Goal: Transaction & Acquisition: Purchase product/service

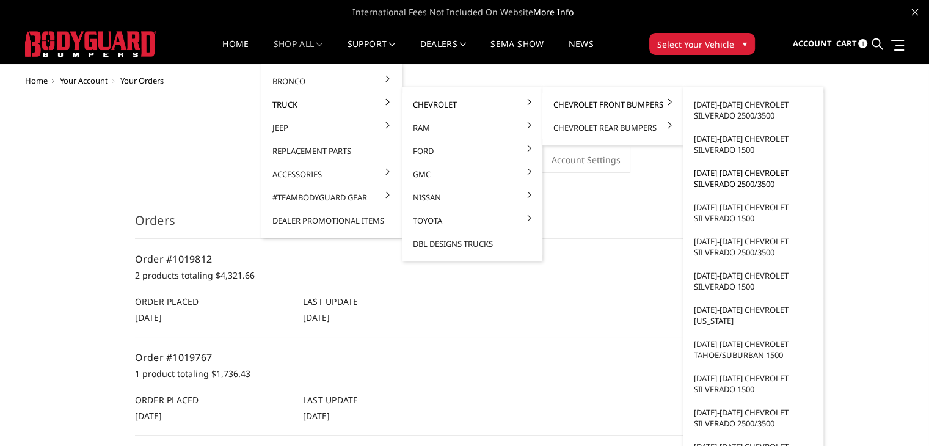
click at [721, 174] on link "[DATE]-[DATE] Chevrolet Silverado 2500/3500" at bounding box center [753, 178] width 131 height 34
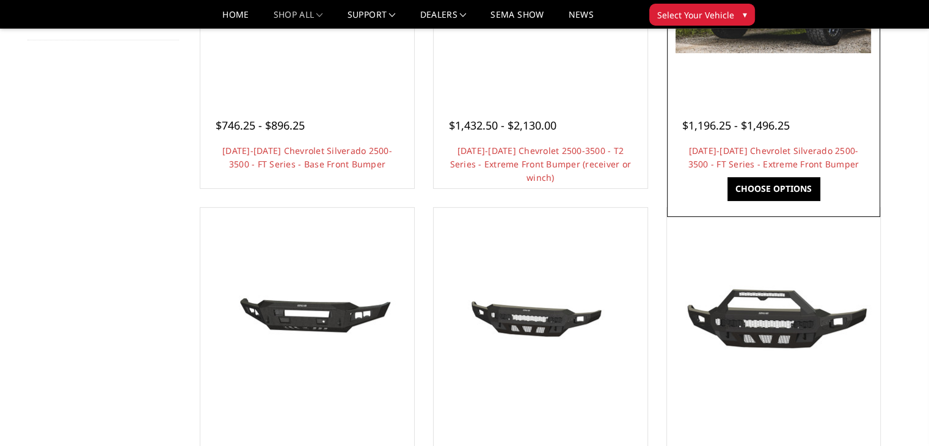
scroll to position [183, 0]
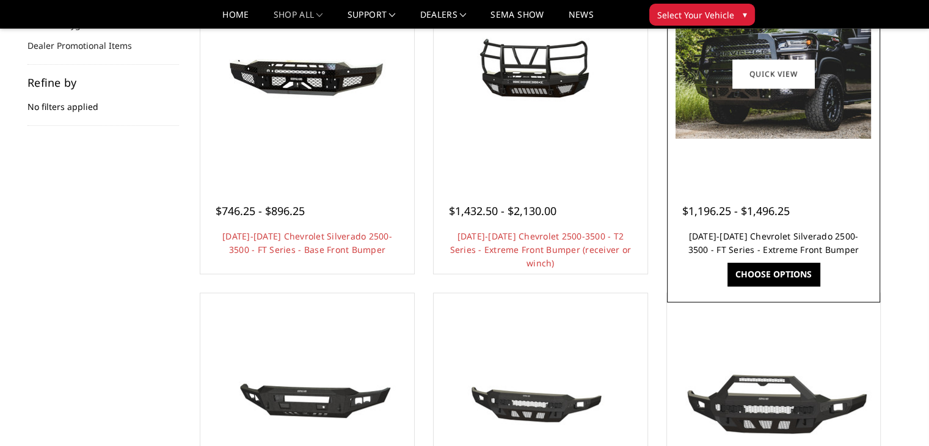
click at [740, 239] on link "[DATE]-[DATE] Chevrolet Silverado 2500-3500 - FT Series - Extreme Front Bumper" at bounding box center [773, 242] width 171 height 25
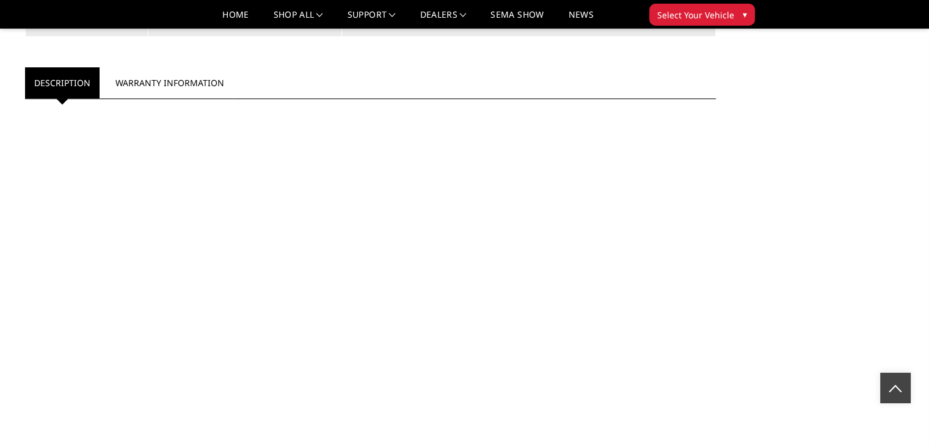
scroll to position [611, 0]
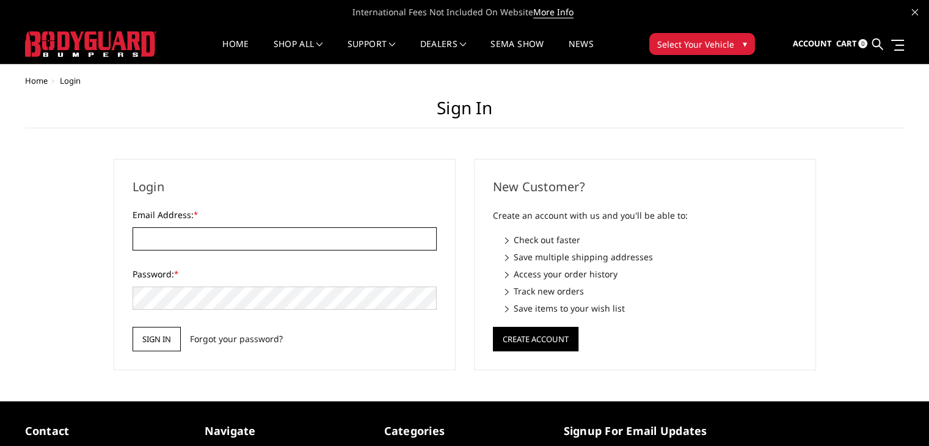
type input "[EMAIL_ADDRESS][DOMAIN_NAME]"
click at [159, 347] on input "Sign in" at bounding box center [157, 339] width 48 height 24
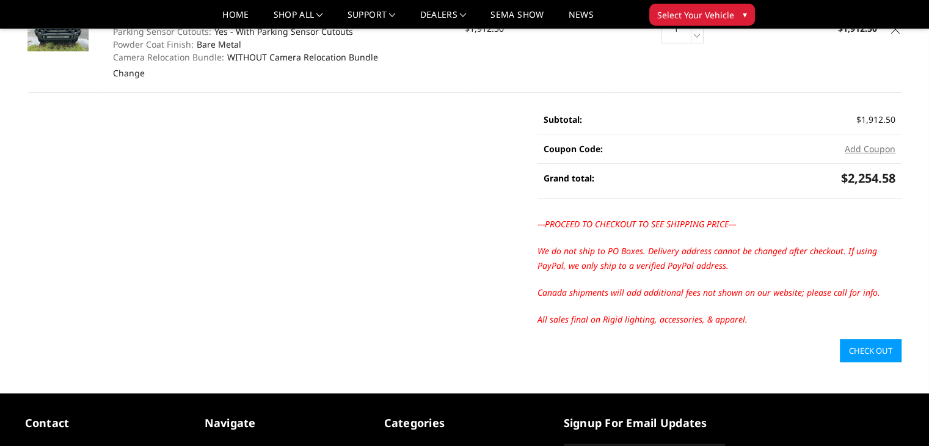
scroll to position [183, 0]
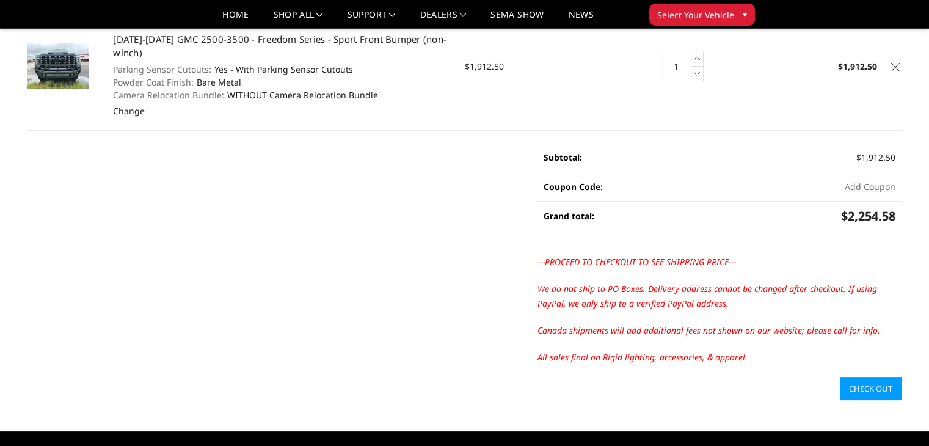
click at [857, 387] on link "Check out" at bounding box center [871, 388] width 62 height 23
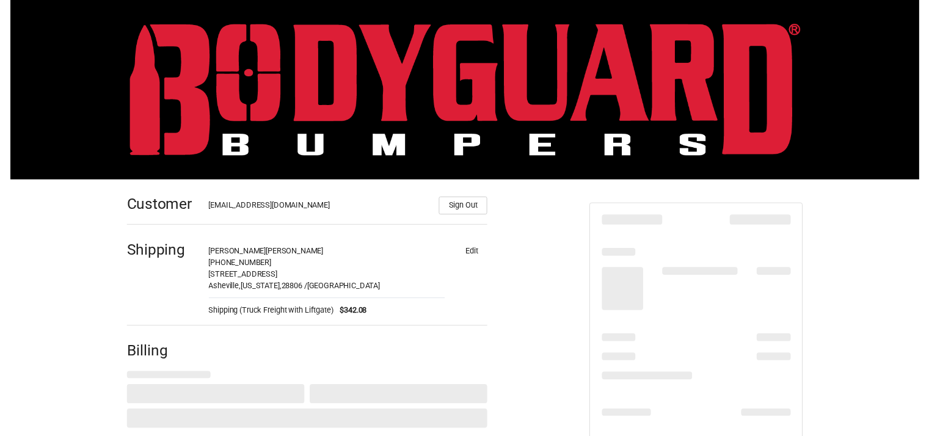
scroll to position [78, 0]
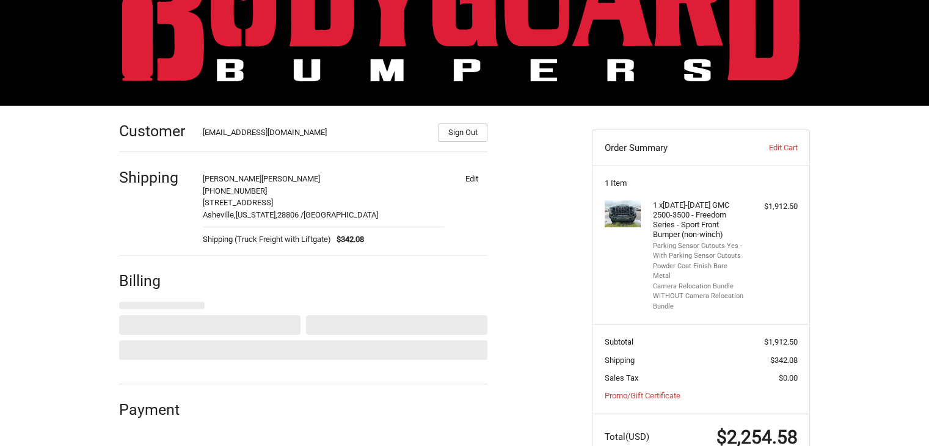
select select "US"
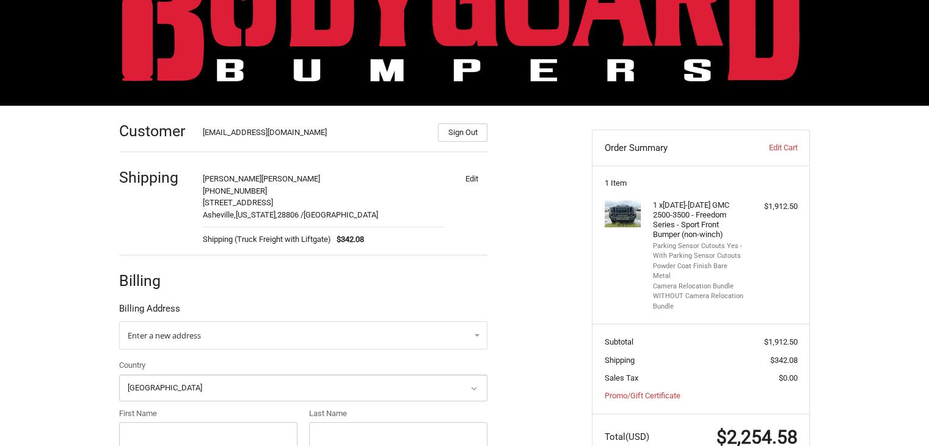
click at [465, 176] on button "Edit" at bounding box center [472, 178] width 32 height 17
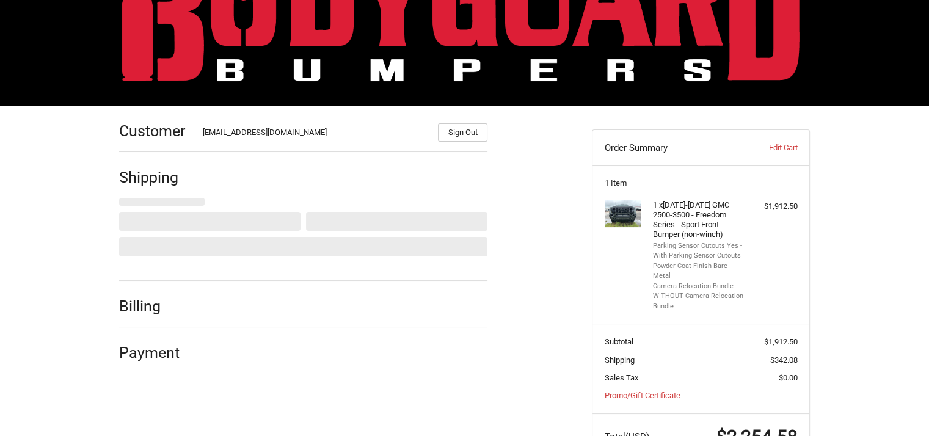
scroll to position [114, 0]
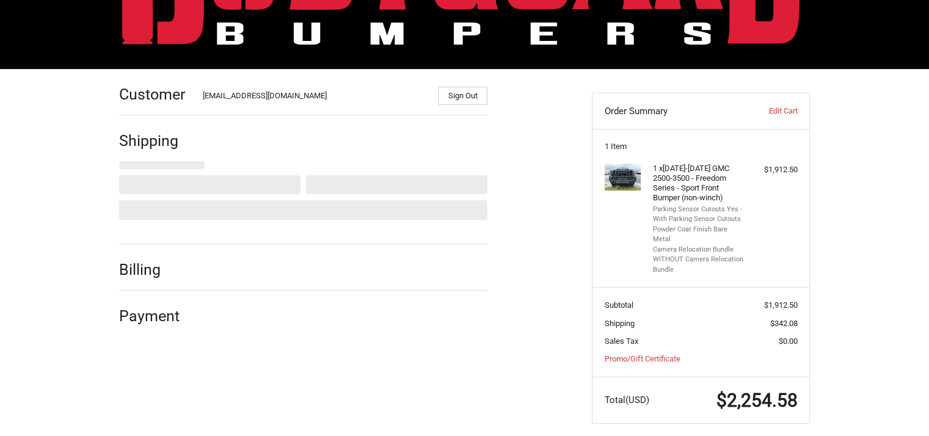
select select "US"
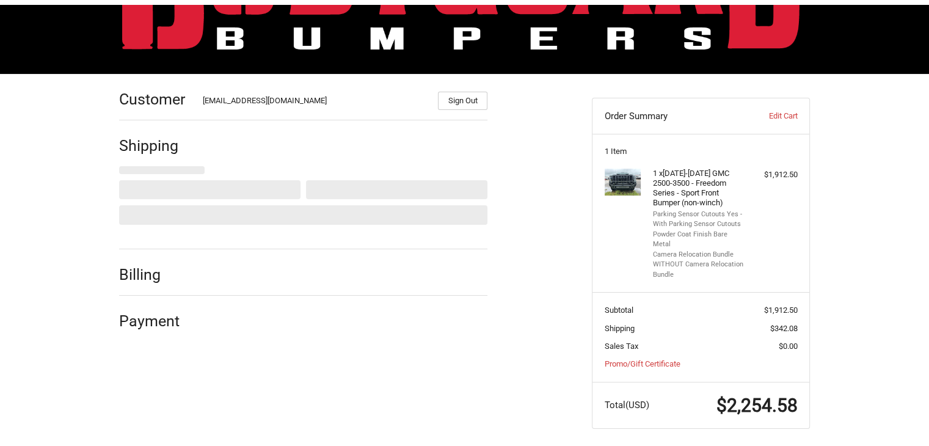
scroll to position [115, 0]
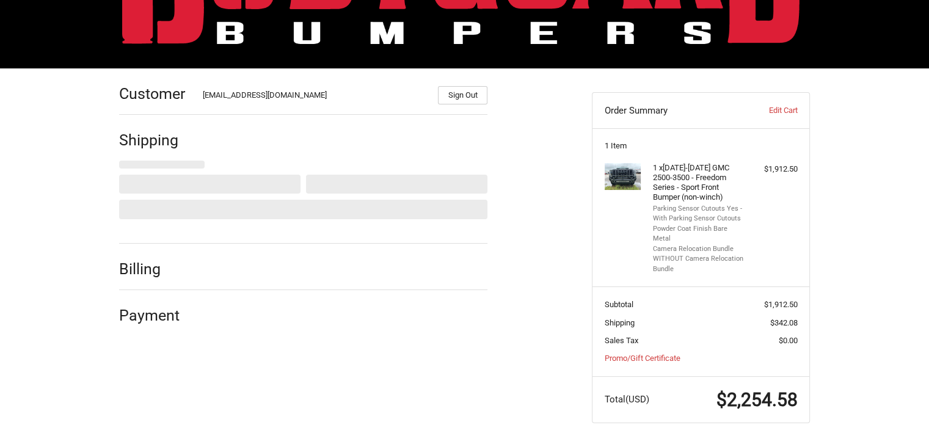
select select "NC"
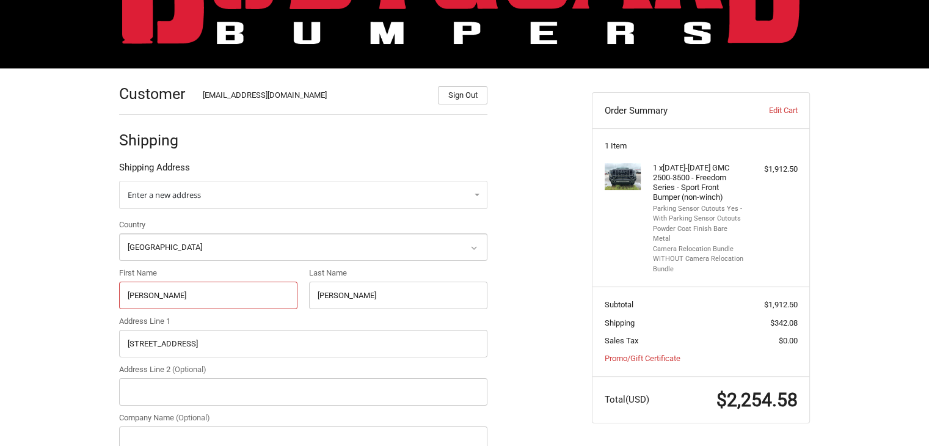
drag, startPoint x: 183, startPoint y: 295, endPoint x: 75, endPoint y: 299, distance: 108.2
paste input "Joaquin Flores"
click at [162, 297] on input "Joaquin Flores" at bounding box center [208, 295] width 178 height 27
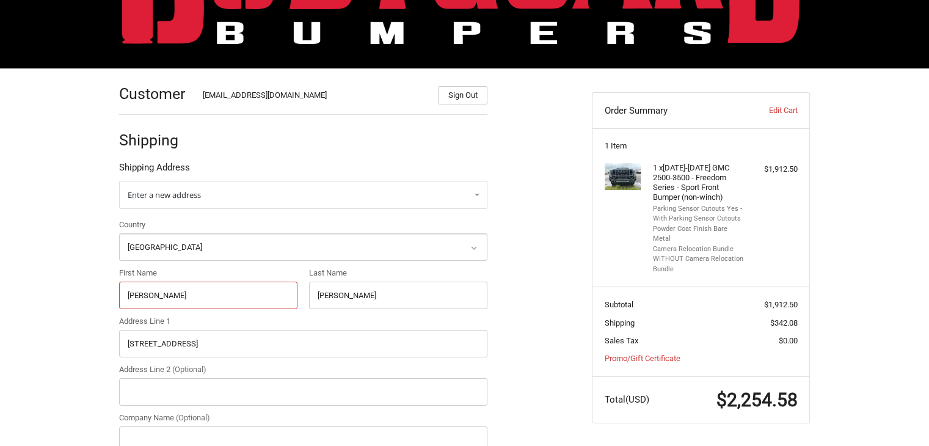
type input "Joaquin"
drag, startPoint x: 355, startPoint y: 297, endPoint x: 282, endPoint y: 298, distance: 73.9
click at [282, 298] on div "Country Select a country Afghanistan Åland Islands Albania Algeria American Sam…" at bounding box center [303, 388] width 380 height 338
paste input "Flores"
type input "Flores"
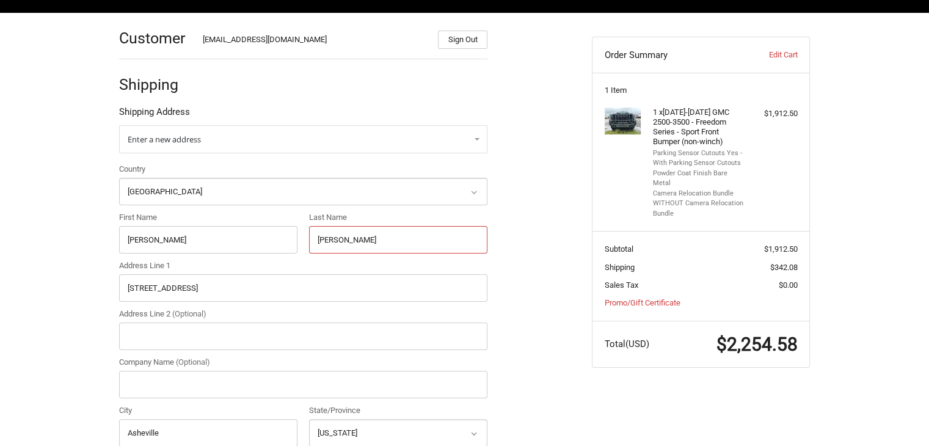
scroll to position [237, 0]
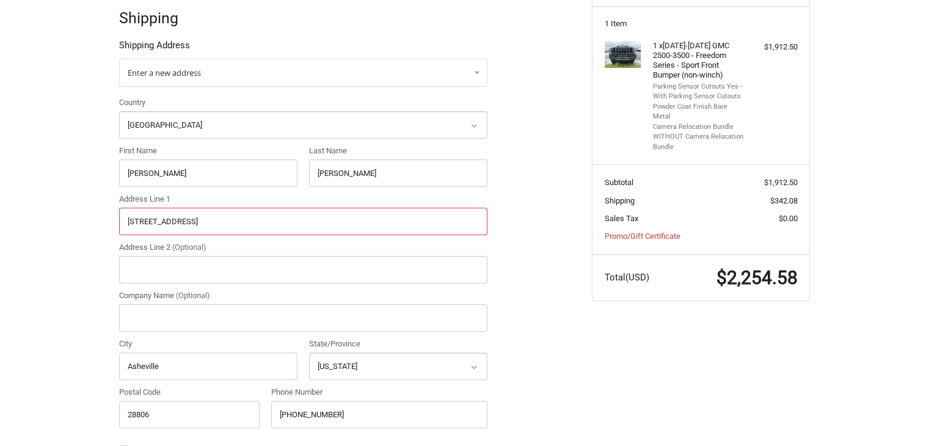
drag, startPoint x: 216, startPoint y: 230, endPoint x: 110, endPoint y: 228, distance: 106.3
click at [110, 228] on div "Customer orders@bumperonly.com Sign Out Shipping Shipping Address Enter a new a…" at bounding box center [346, 382] width 473 height 872
paste input "eights Circle"
type input "232 Tranquil Heights Circle"
click at [213, 266] on input "Address Line 2 (Optional)" at bounding box center [303, 269] width 368 height 27
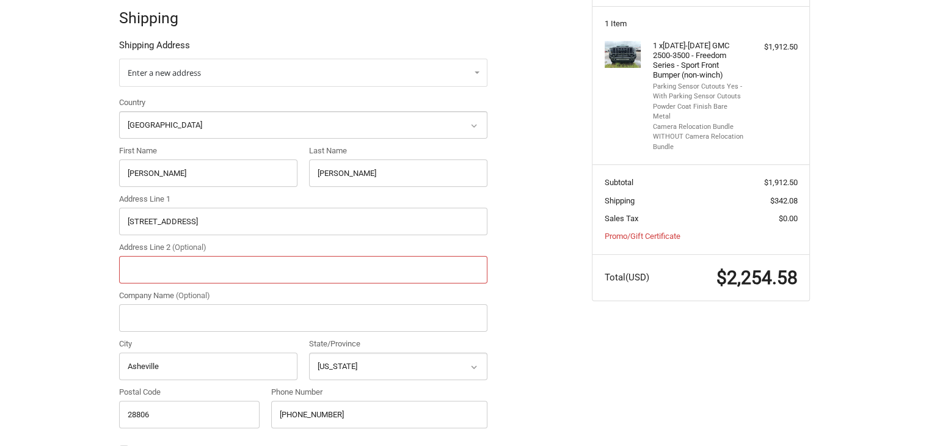
paste input "Apartment #7"
type input "Apartment #7"
drag, startPoint x: 188, startPoint y: 358, endPoint x: 90, endPoint y: 362, distance: 97.8
click at [90, 362] on div "Customer orders@bumperonly.com Sign Out Shipping Shipping Address Enter a new a…" at bounding box center [464, 388] width 929 height 884
paste input "text"
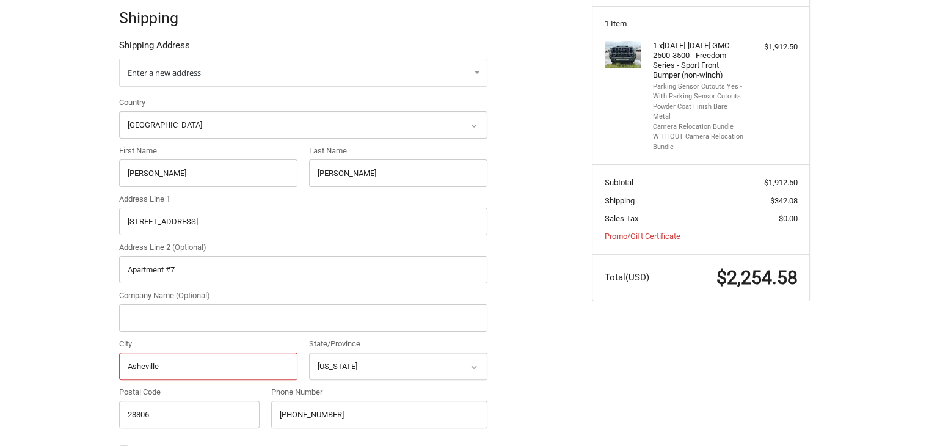
type input "Asheville"
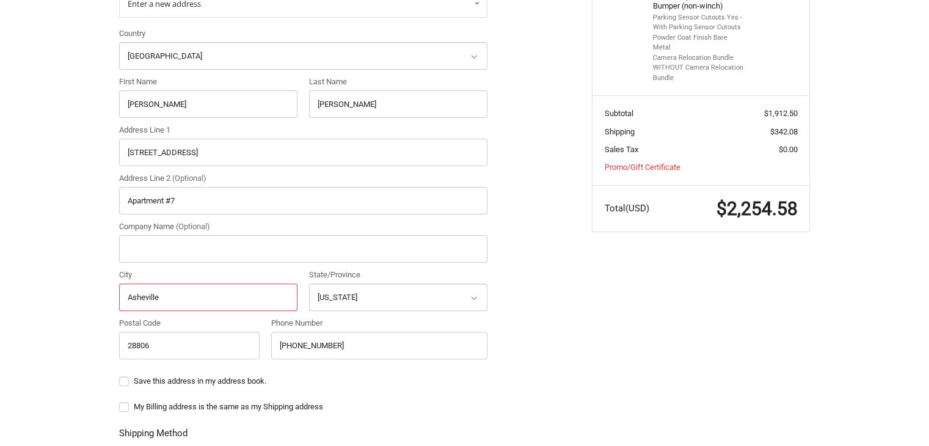
scroll to position [359, 0]
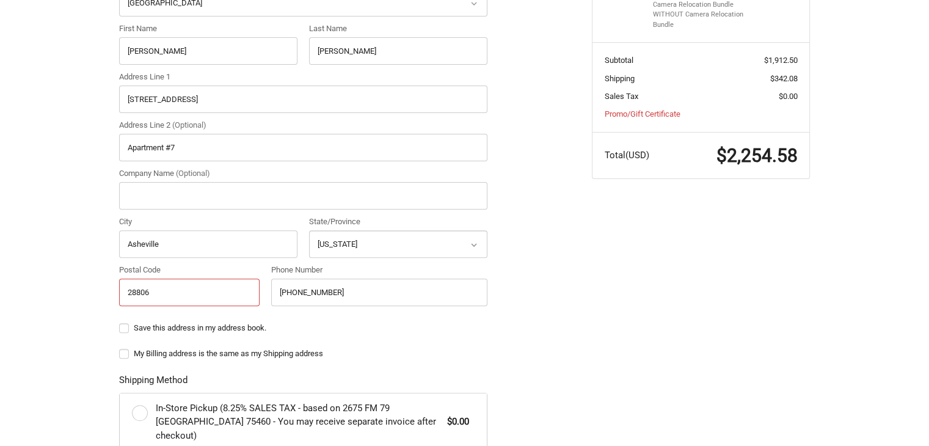
drag, startPoint x: 159, startPoint y: 290, endPoint x: 76, endPoint y: 289, distance: 82.5
click at [76, 289] on div "Customer orders@bumperonly.com Sign Out Shipping Shipping Address Enter a new a…" at bounding box center [464, 266] width 929 height 884
paste input "843-457-0176"
drag, startPoint x: 362, startPoint y: 291, endPoint x: 256, endPoint y: 299, distance: 106.6
click at [256, 299] on div "Country Select a country Afghanistan Åland Islands Albania Algeria American Sam…" at bounding box center [303, 143] width 380 height 338
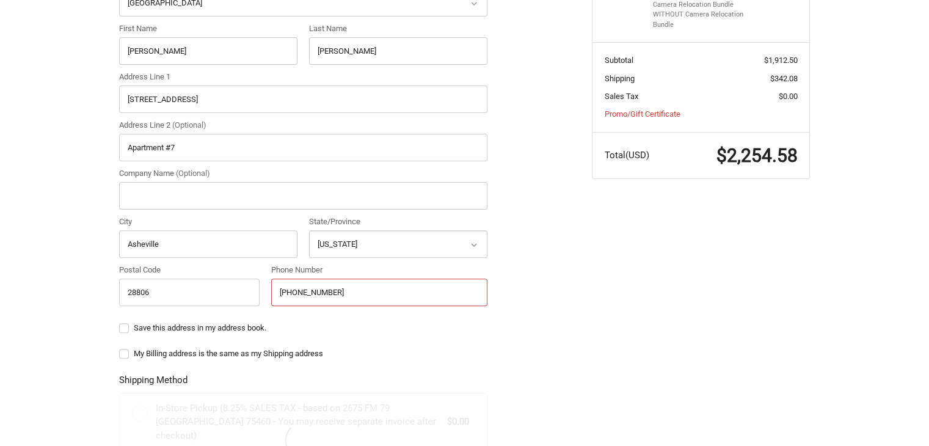
type input "+1 843-457-0176"
click at [583, 273] on div "Customer orders@bumperonly.com Sign Out Shipping Shipping Address Enter a new a…" at bounding box center [464, 266] width 733 height 884
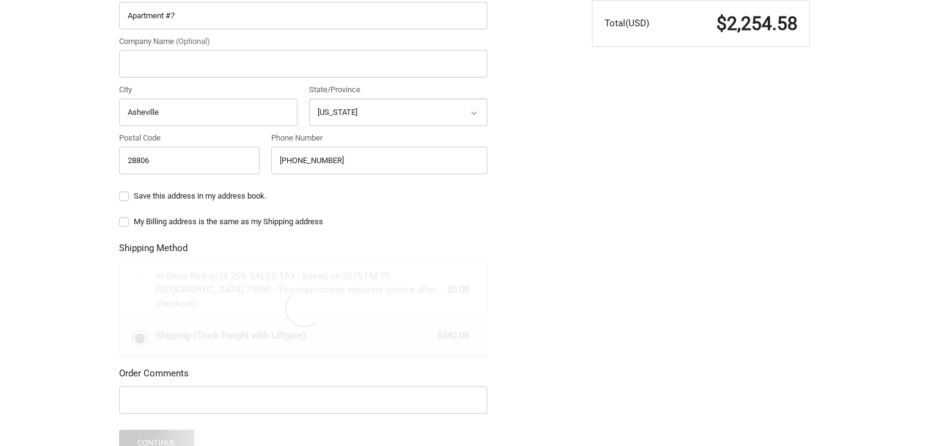
scroll to position [542, 0]
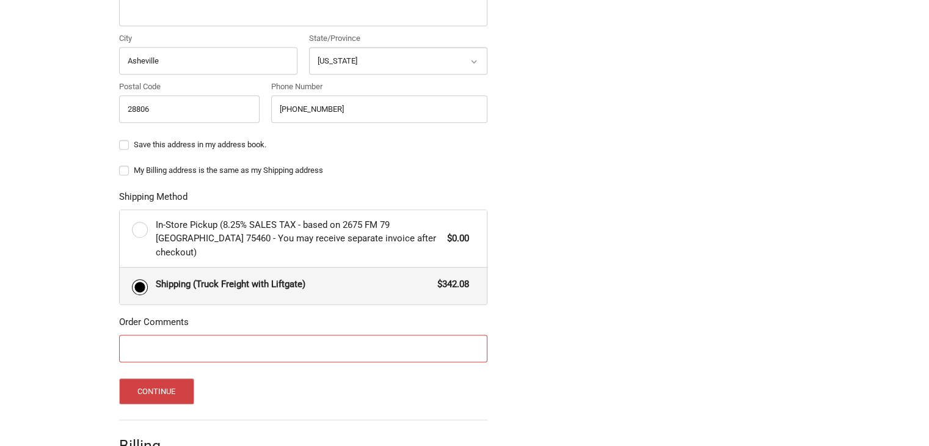
click at [156, 335] on input "Order Comments" at bounding box center [303, 348] width 368 height 27
paste input "20502"
type input "PO 20502"
click at [151, 378] on button "Continue" at bounding box center [156, 391] width 75 height 26
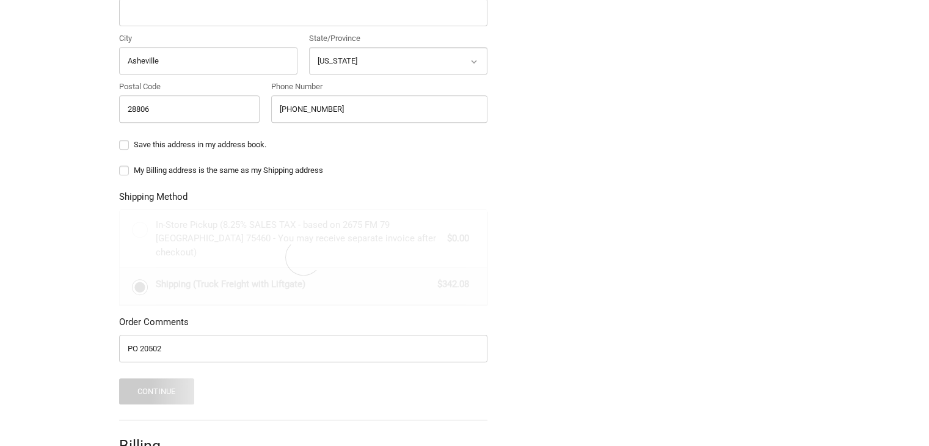
select select "US"
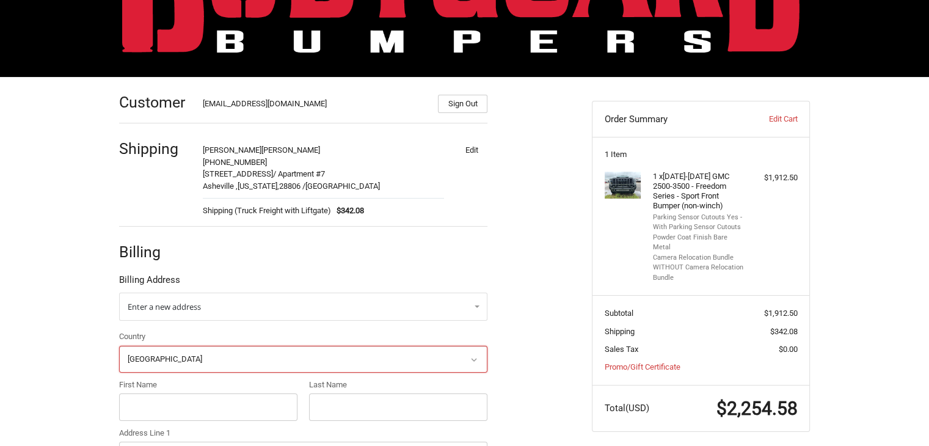
scroll to position [243, 0]
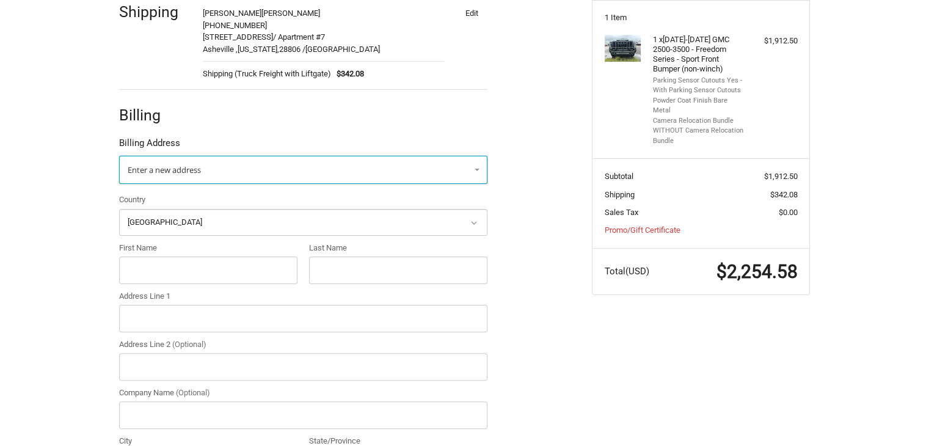
click at [365, 176] on link "Enter a new address" at bounding box center [303, 170] width 368 height 28
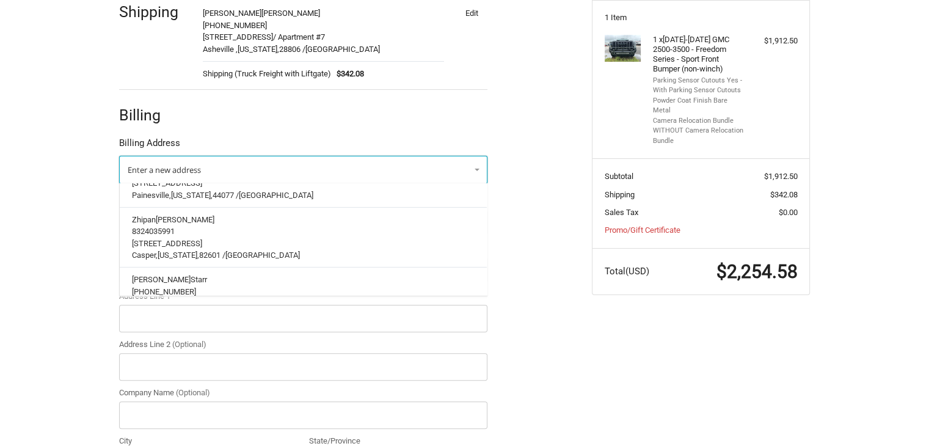
scroll to position [4092, 0]
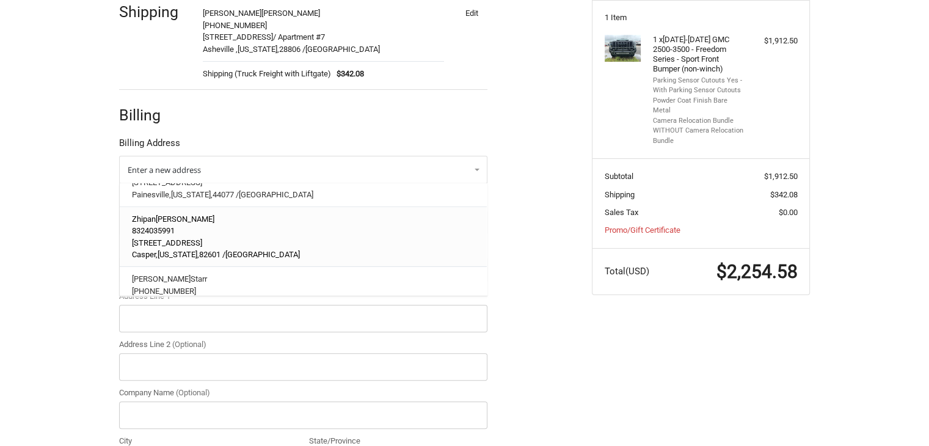
click at [229, 236] on p "312 W. 2nd St, #1358" at bounding box center [303, 242] width 343 height 12
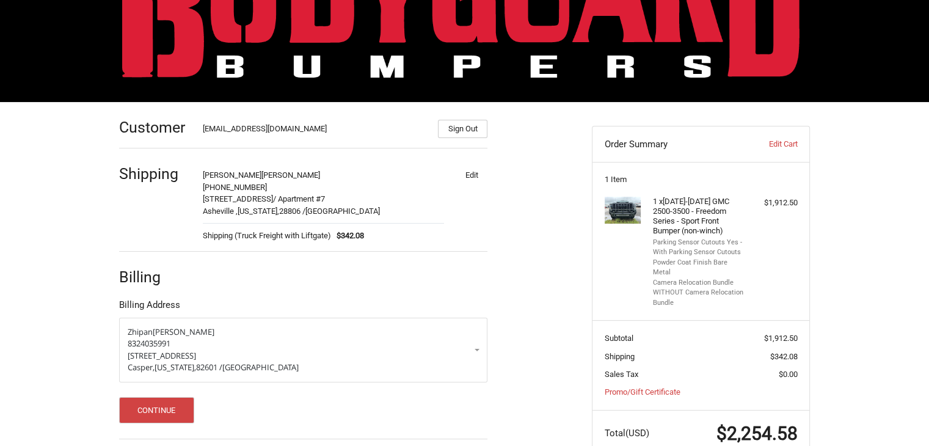
scroll to position [131, 0]
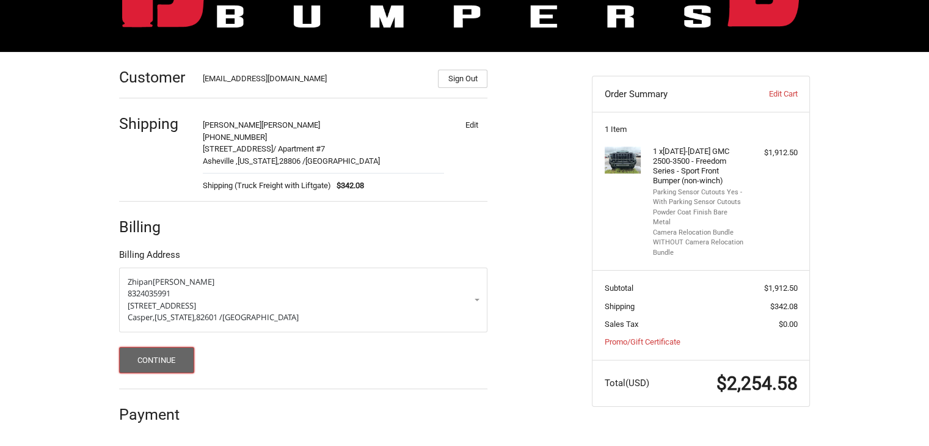
click at [164, 350] on button "Continue" at bounding box center [156, 360] width 75 height 26
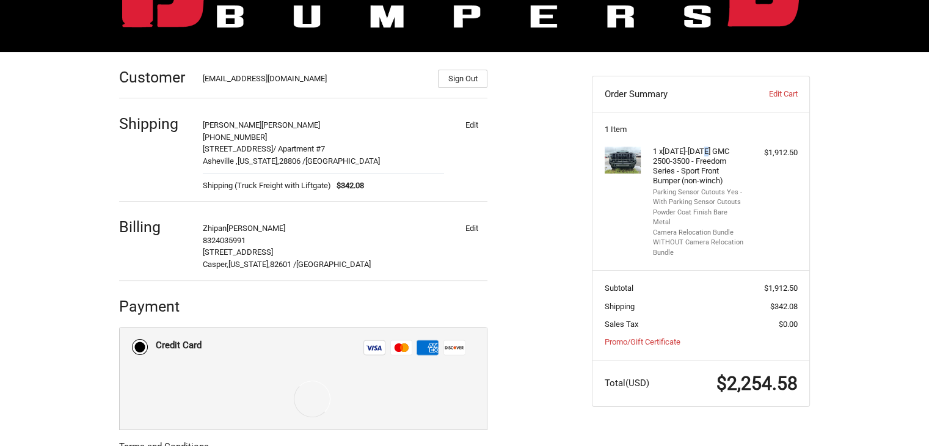
drag, startPoint x: 707, startPoint y: 150, endPoint x: 598, endPoint y: 14, distance: 173.8
click at [720, 150] on h4 "1 x 2024-2025 GMC 2500-3500 - Freedom Series - Sport Front Bumper (non-winch)" at bounding box center [699, 167] width 93 height 40
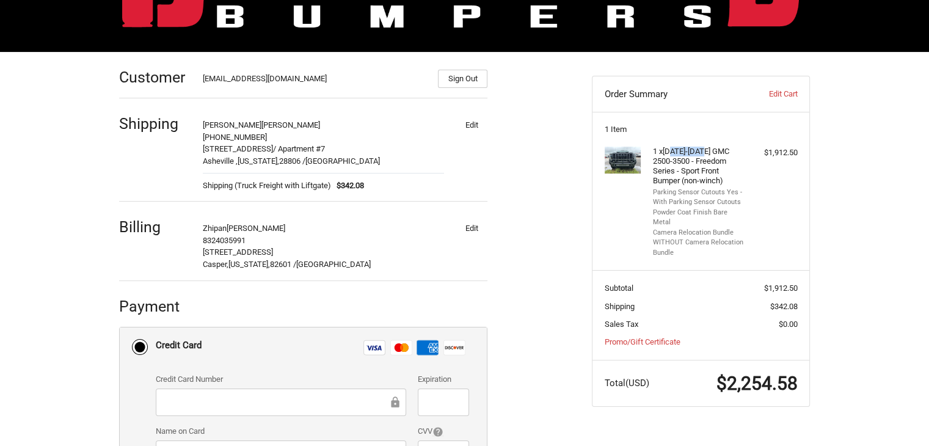
drag, startPoint x: 672, startPoint y: 148, endPoint x: 710, endPoint y: 149, distance: 37.9
click at [710, 149] on h4 "1 x 2024-2025 GMC 2500-3500 - Freedom Series - Sport Front Bumper (non-winch)" at bounding box center [699, 167] width 93 height 40
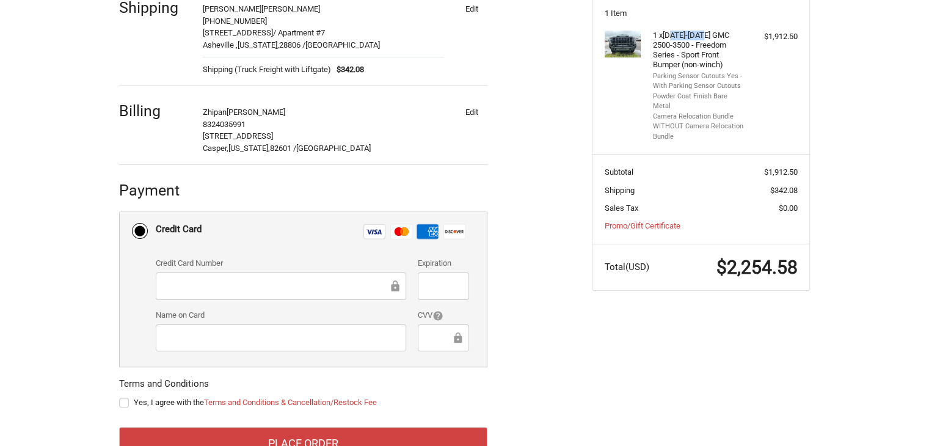
scroll to position [287, 0]
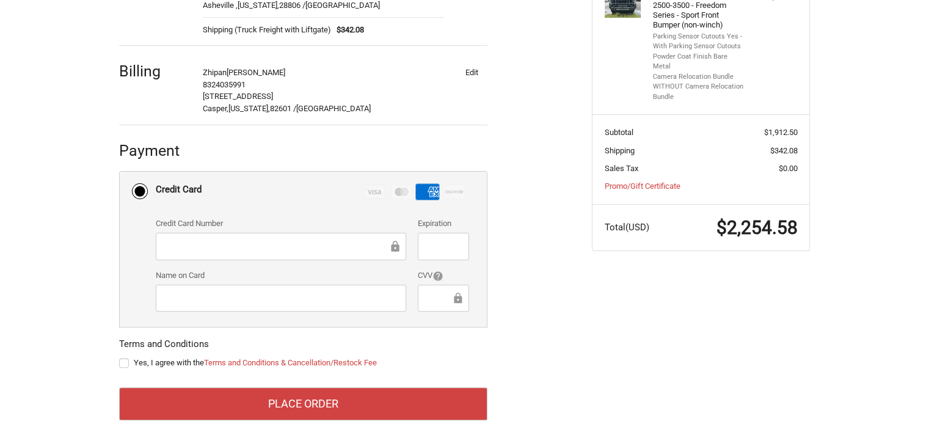
click at [421, 245] on div at bounding box center [443, 246] width 51 height 27
click at [426, 245] on iframe "To enrich screen reader interactions, please activate Accessibility in Grammarl…" at bounding box center [443, 246] width 34 height 14
click at [500, 256] on ol "Customer orders@bumperonly.com Sign Out Shipping Joaquin Flores +1 843-457-0176…" at bounding box center [327, 158] width 416 height 524
click at [123, 360] on label "Yes, I agree with the Terms and Conditions & Cancellation/Restock Fee" at bounding box center [303, 363] width 368 height 10
click at [120, 357] on input "Yes, I agree with the Terms and Conditions & Cancellation/Restock Fee" at bounding box center [119, 357] width 1 height 1
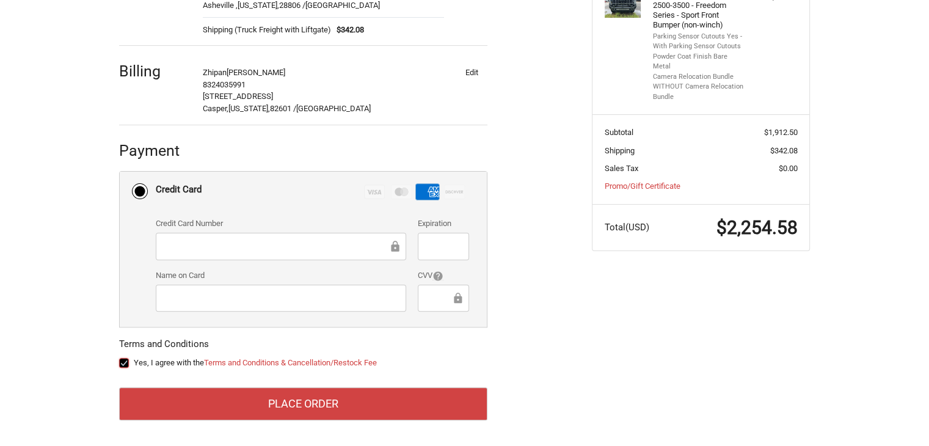
checkbox input "true"
drag, startPoint x: 684, startPoint y: 34, endPoint x: 738, endPoint y: 40, distance: 54.2
click at [738, 40] on li "Parking Sensor Cutouts Yes - With Parking Sensor Cutouts" at bounding box center [699, 42] width 93 height 20
drag, startPoint x: 674, startPoint y: 54, endPoint x: 744, endPoint y: 56, distance: 69.6
click at [744, 56] on li "Powder Coat Finish Bare Metal" at bounding box center [699, 62] width 93 height 20
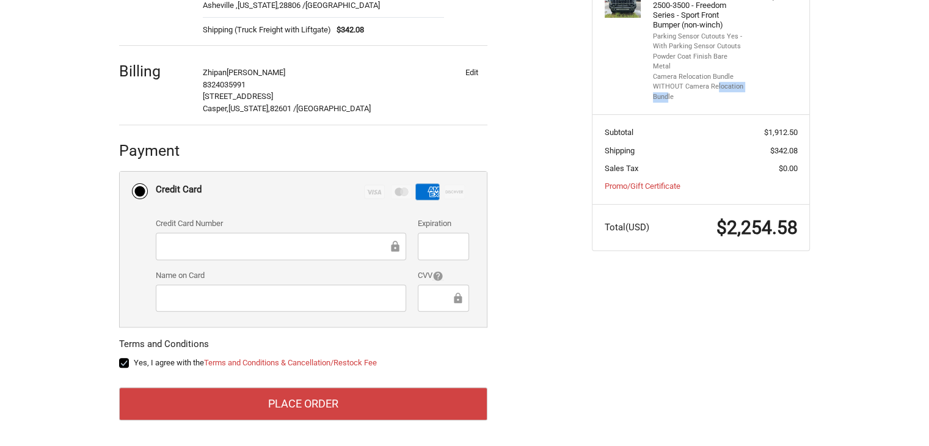
drag, startPoint x: 668, startPoint y: 86, endPoint x: 714, endPoint y: 80, distance: 46.8
click at [714, 80] on li "Camera Relocation Bundle WITHOUT Camera Relocation Bundle" at bounding box center [699, 87] width 93 height 31
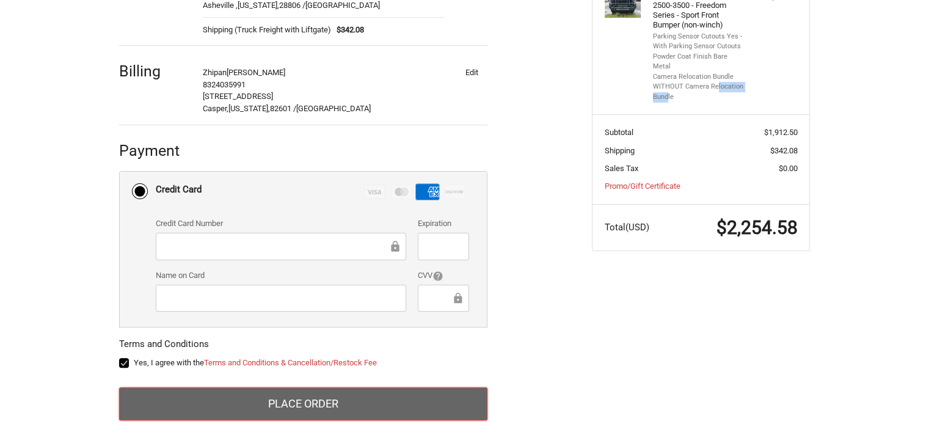
drag, startPoint x: 308, startPoint y: 391, endPoint x: 321, endPoint y: 350, distance: 43.3
click at [308, 391] on button "Place Order" at bounding box center [303, 403] width 368 height 33
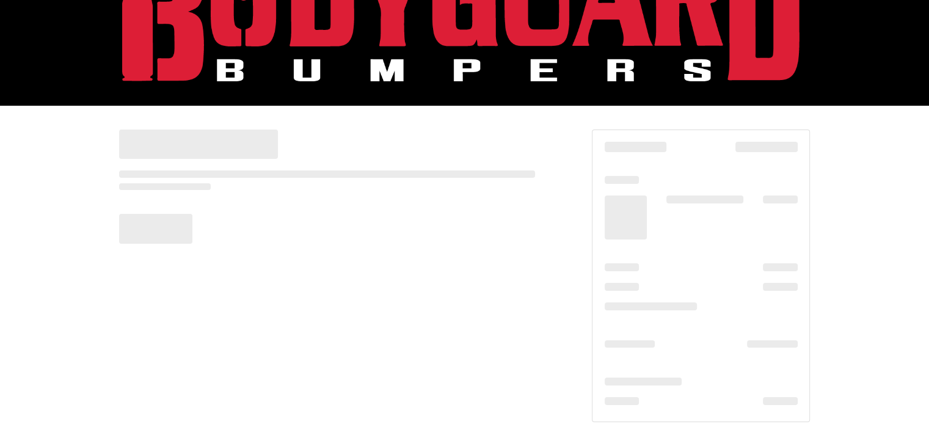
scroll to position [78, 0]
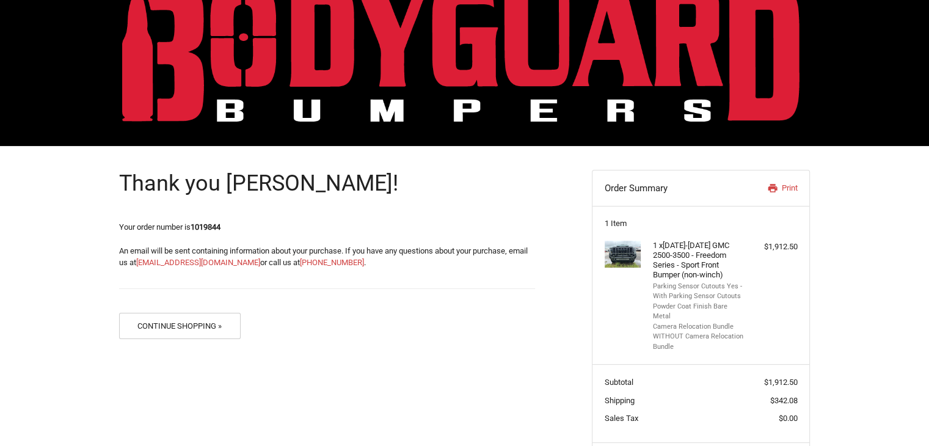
scroll to position [93, 0]
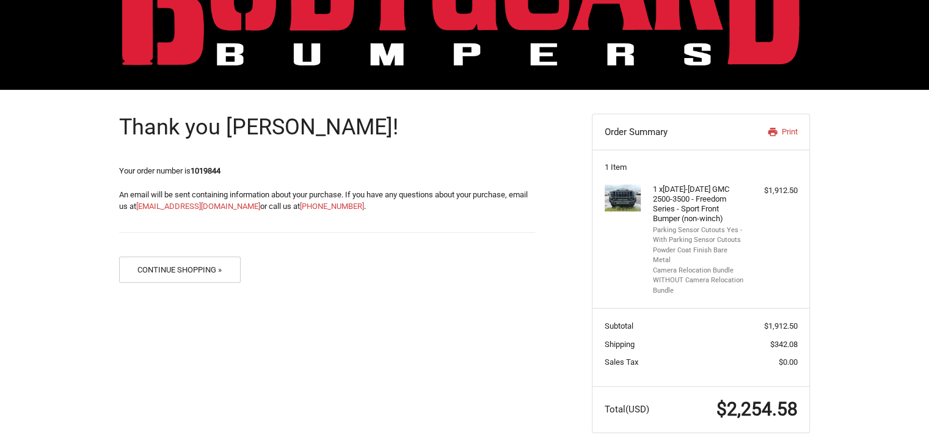
click at [211, 169] on strong "1019844" at bounding box center [206, 170] width 30 height 9
copy strong "1019844"
drag, startPoint x: 186, startPoint y: 169, endPoint x: 199, endPoint y: 172, distance: 13.8
click at [186, 169] on span "Your order number is 1019844" at bounding box center [169, 170] width 101 height 9
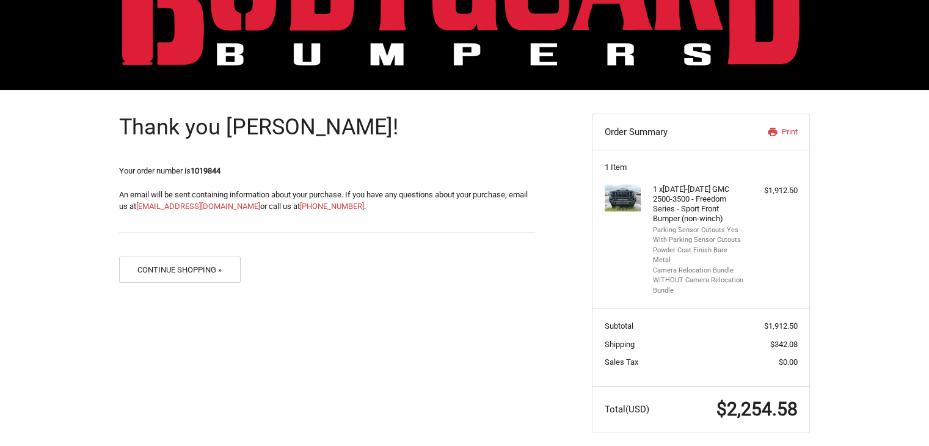
click at [206, 172] on strong "1019844" at bounding box center [206, 170] width 30 height 9
copy strong "1019844"
drag, startPoint x: 768, startPoint y: 311, endPoint x: 796, endPoint y: 316, distance: 29.0
click at [796, 321] on span "$1,912.50" at bounding box center [781, 325] width 34 height 9
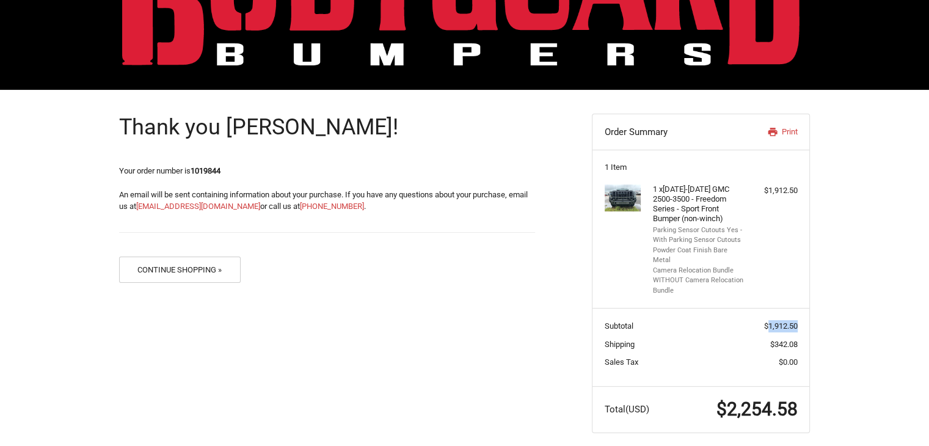
copy span "1,912.50"
drag, startPoint x: 772, startPoint y: 335, endPoint x: 796, endPoint y: 334, distance: 23.8
click at [796, 340] on span "$342.08" at bounding box center [783, 344] width 27 height 9
copy span "342.08"
